Goal: Check status: Check status

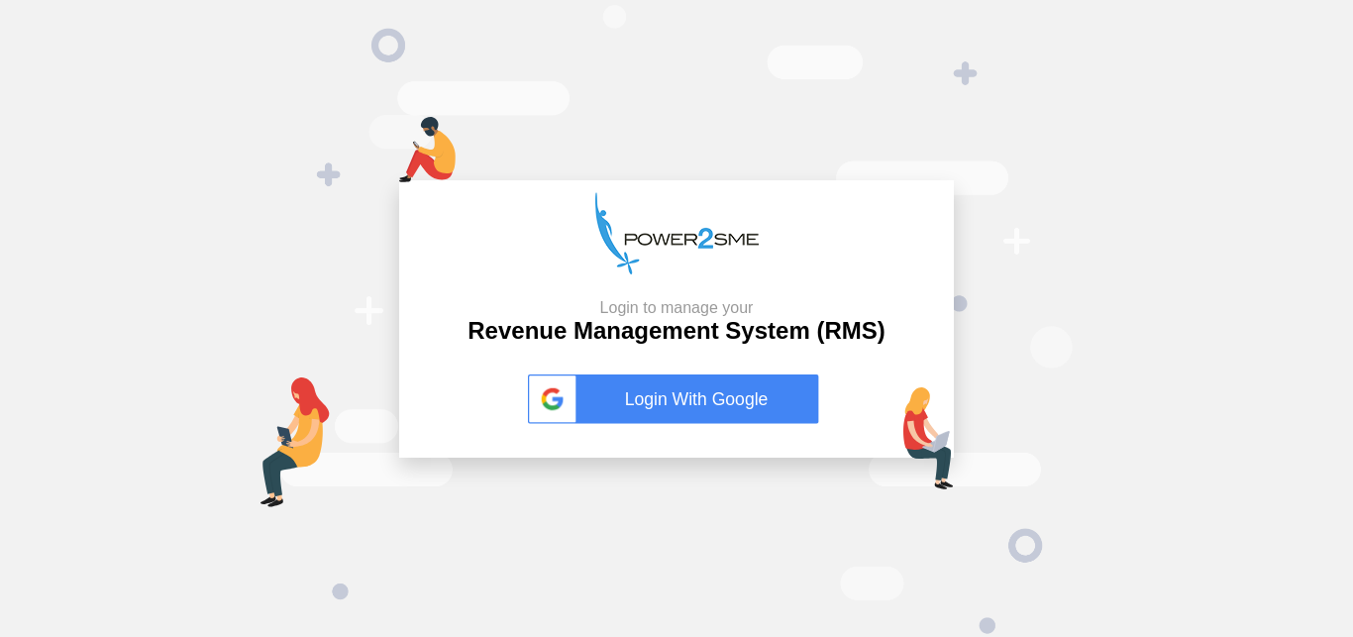
click at [705, 374] on link "Login With Google" at bounding box center [676, 399] width 297 height 50
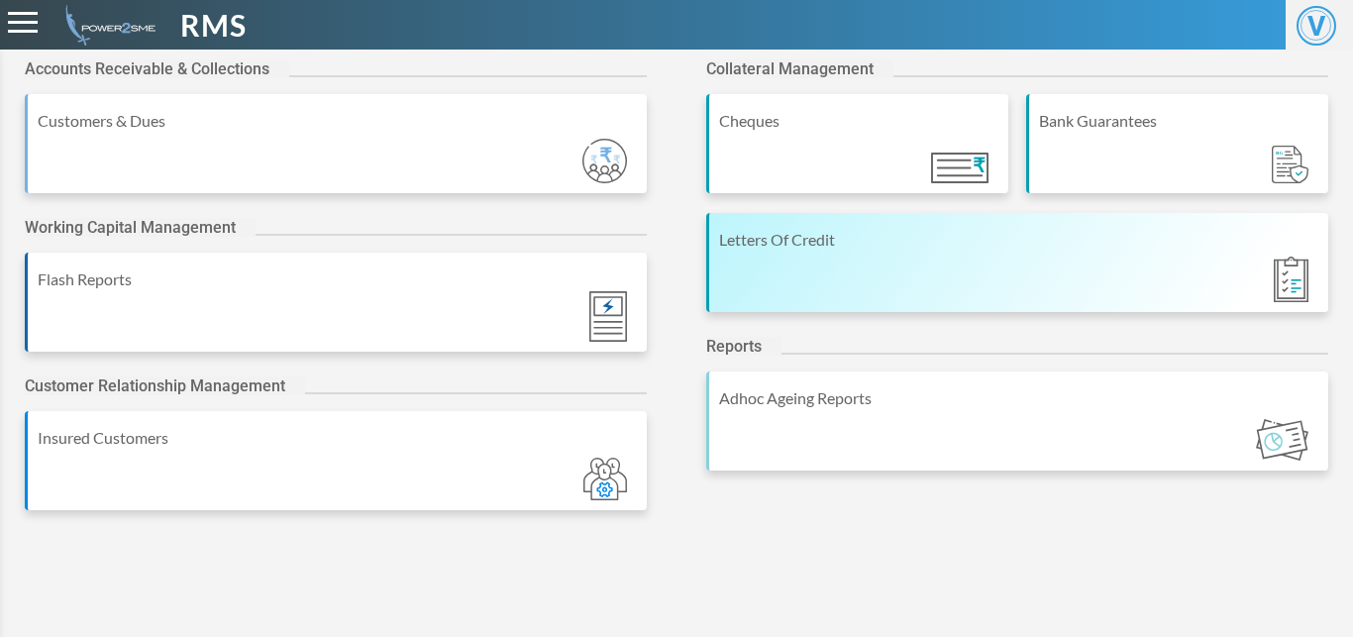
click at [901, 249] on div "Letters Of Credit" at bounding box center [1018, 240] width 599 height 24
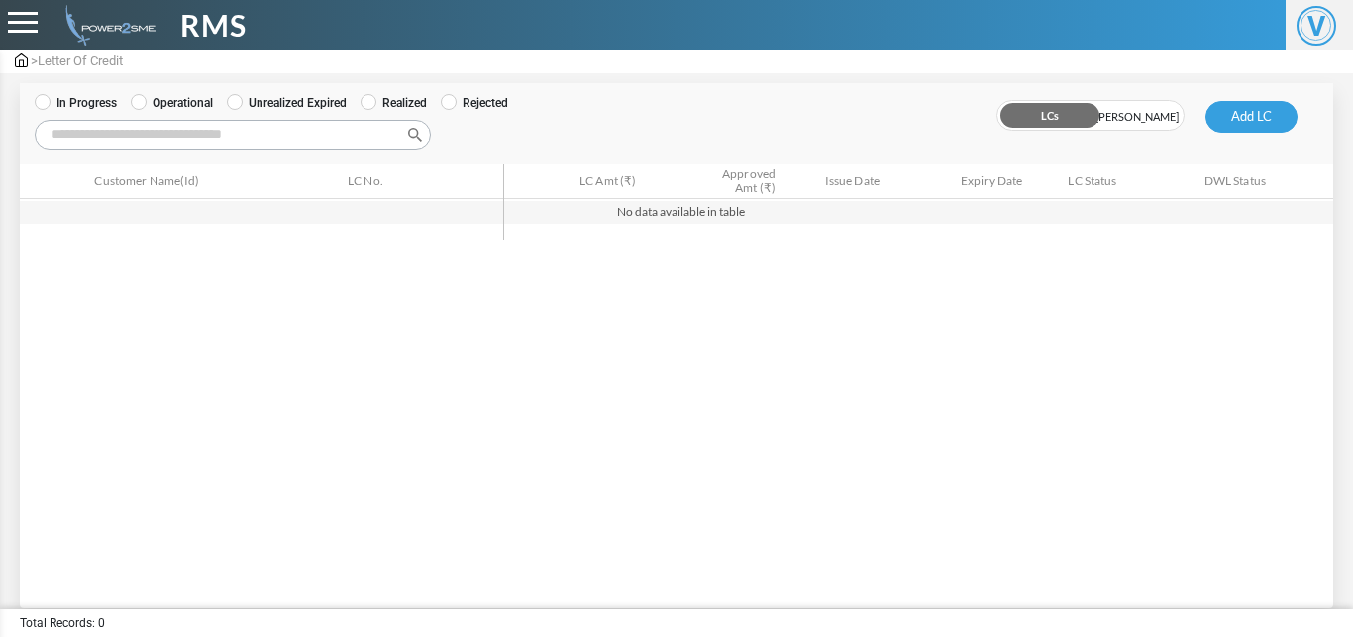
click at [142, 108] on icon at bounding box center [139, 102] width 16 height 16
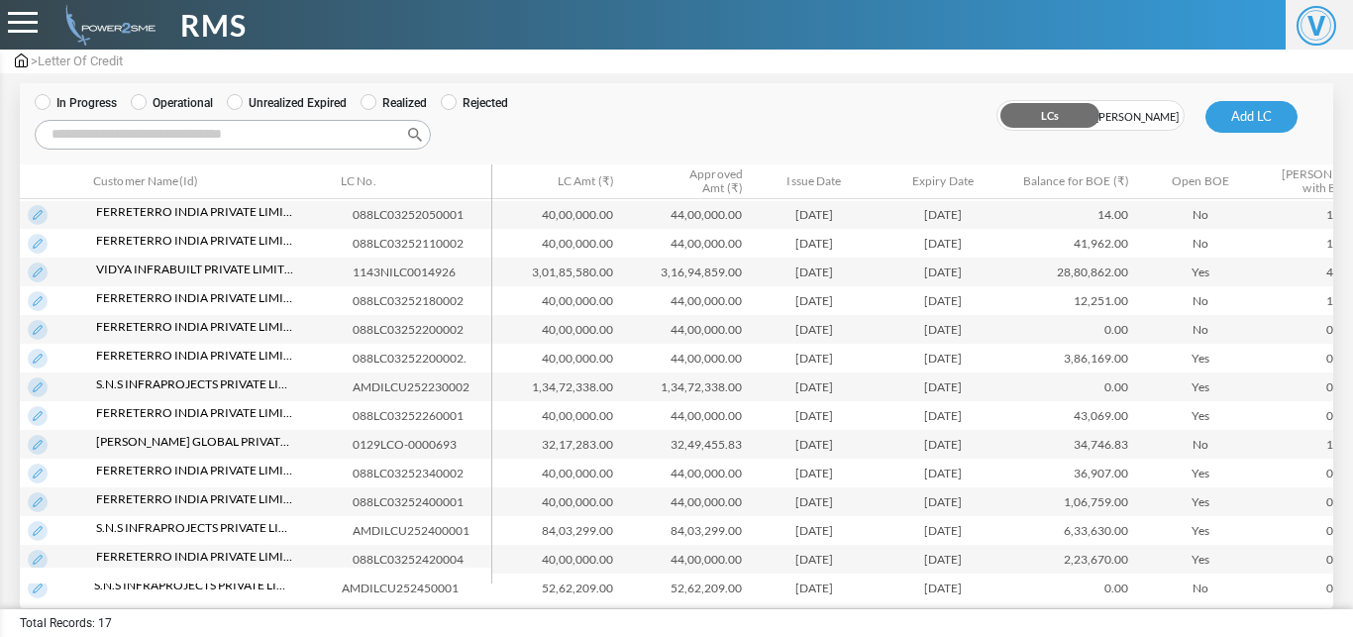
scroll to position [127, 0]
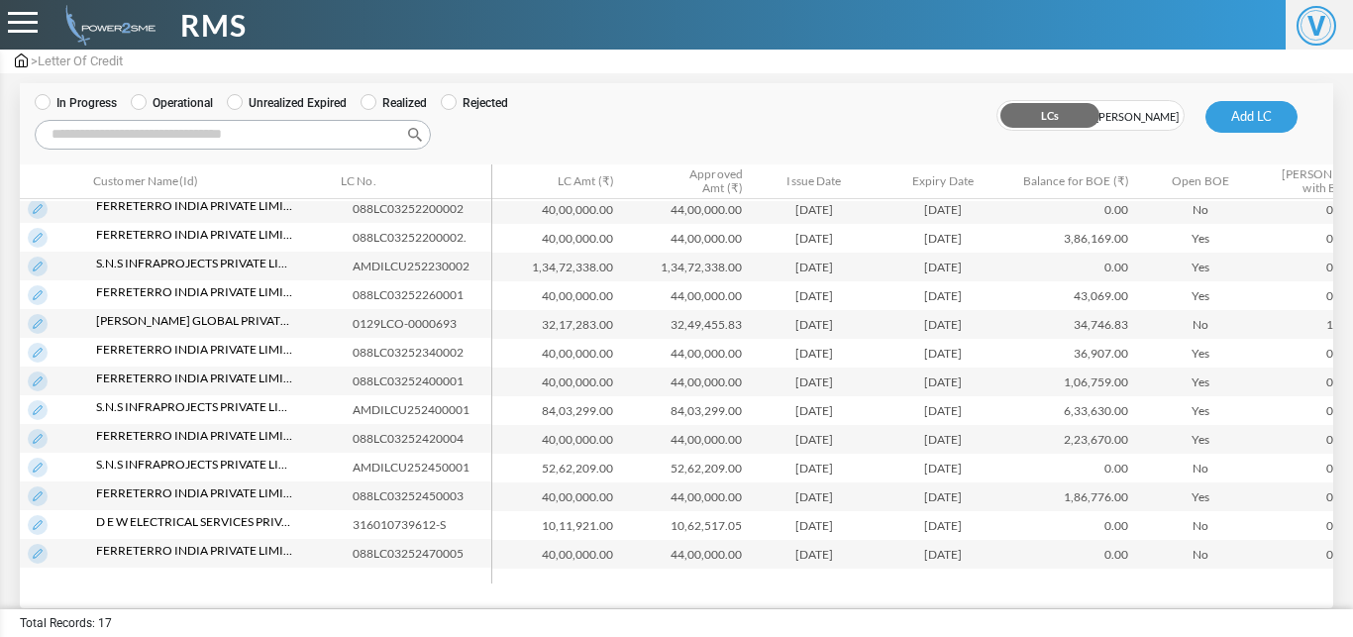
click at [44, 547] on img at bounding box center [38, 554] width 20 height 20
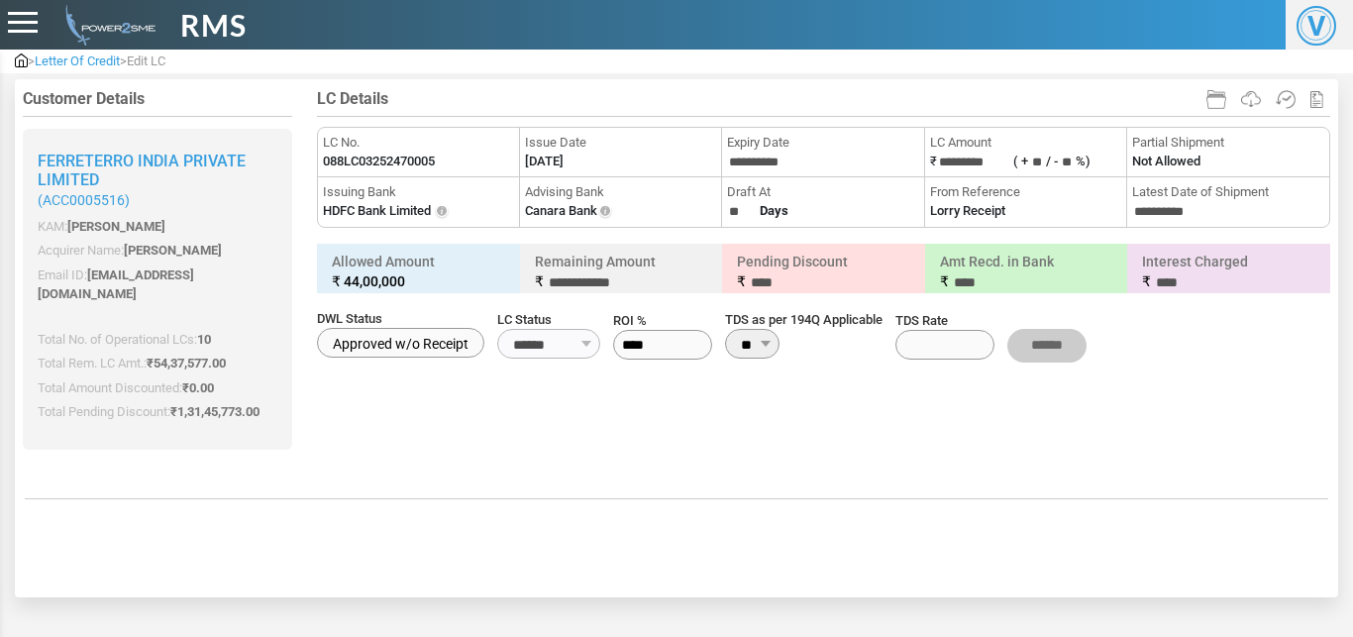
click at [424, 166] on label "088LC03252470005" at bounding box center [379, 162] width 112 height 20
copy li "LC No. 088LC03252470005"
click at [424, 166] on label "088LC03252470005" at bounding box center [379, 162] width 112 height 20
click at [563, 162] on label "[DATE]" at bounding box center [544, 162] width 39 height 20
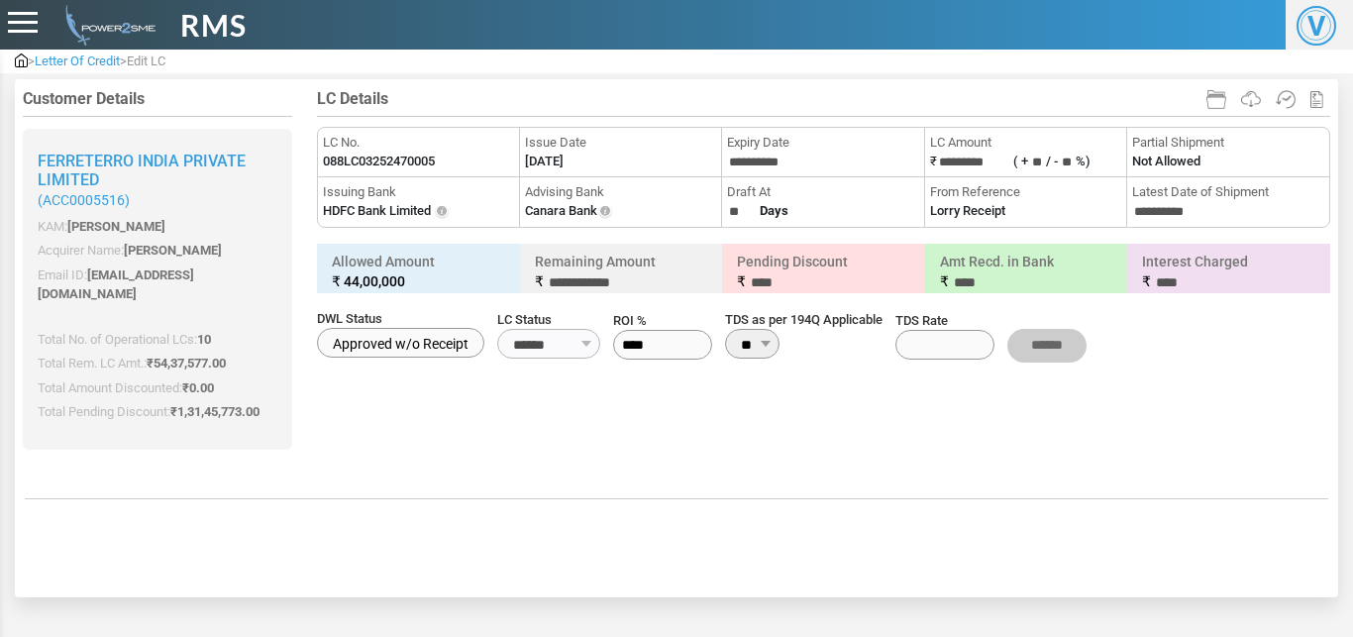
click at [563, 162] on label "[DATE]" at bounding box center [544, 162] width 39 height 20
copy li "Issue Date"
click at [563, 162] on label "[DATE]" at bounding box center [544, 162] width 39 height 20
click at [103, 66] on span "Letter Of Credit" at bounding box center [77, 60] width 85 height 15
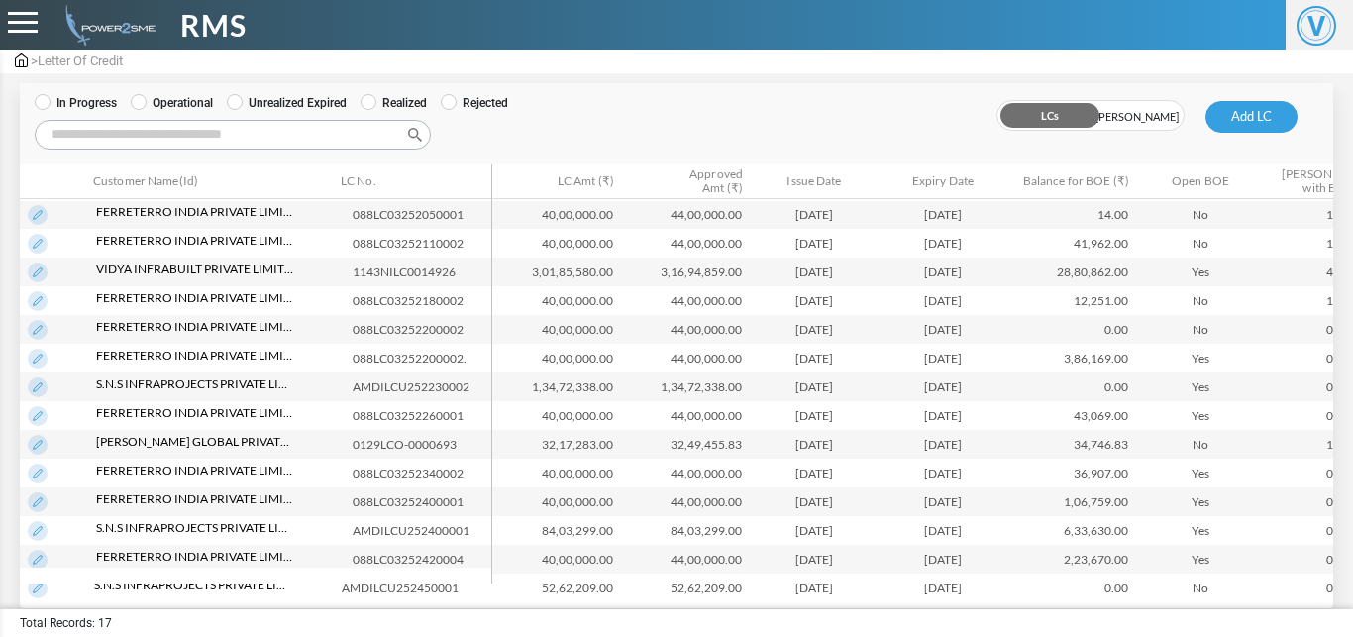
scroll to position [137, 0]
